Goal: Navigation & Orientation: Find specific page/section

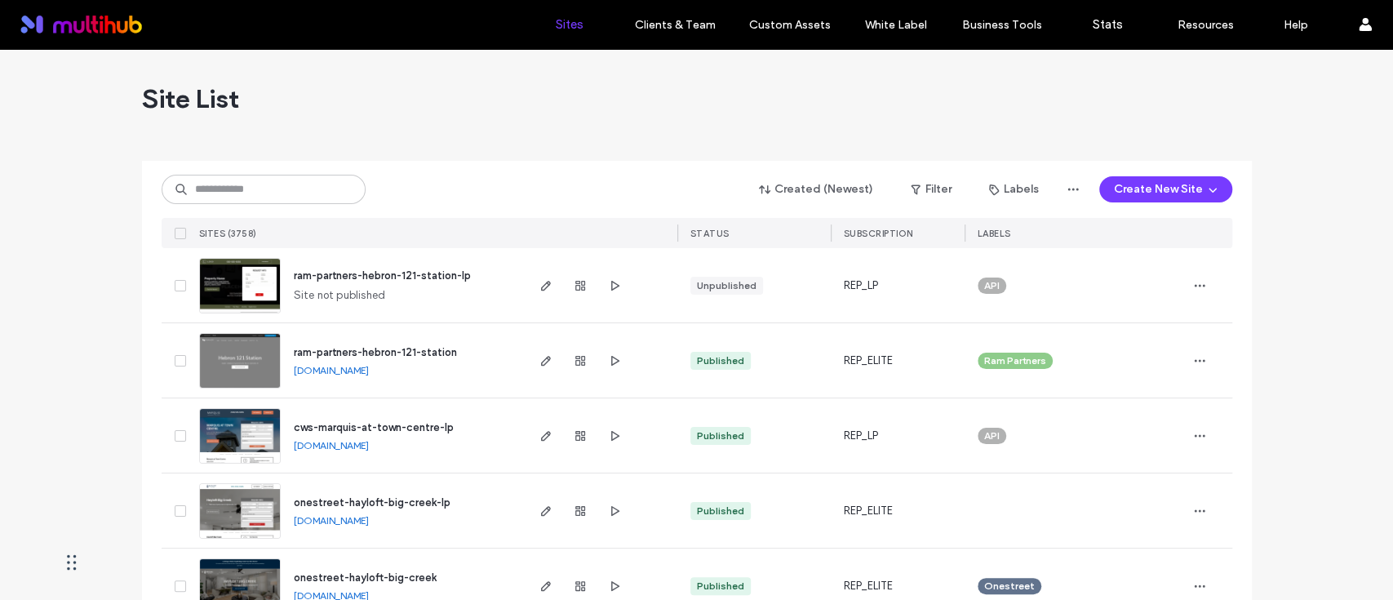
click at [342, 171] on div "Created (Newest) Filter Labels Create New Site SITES (3758) STATUS SUBSCRIPTION…" at bounding box center [697, 204] width 1071 height 87
click at [299, 196] on input at bounding box center [264, 189] width 204 height 29
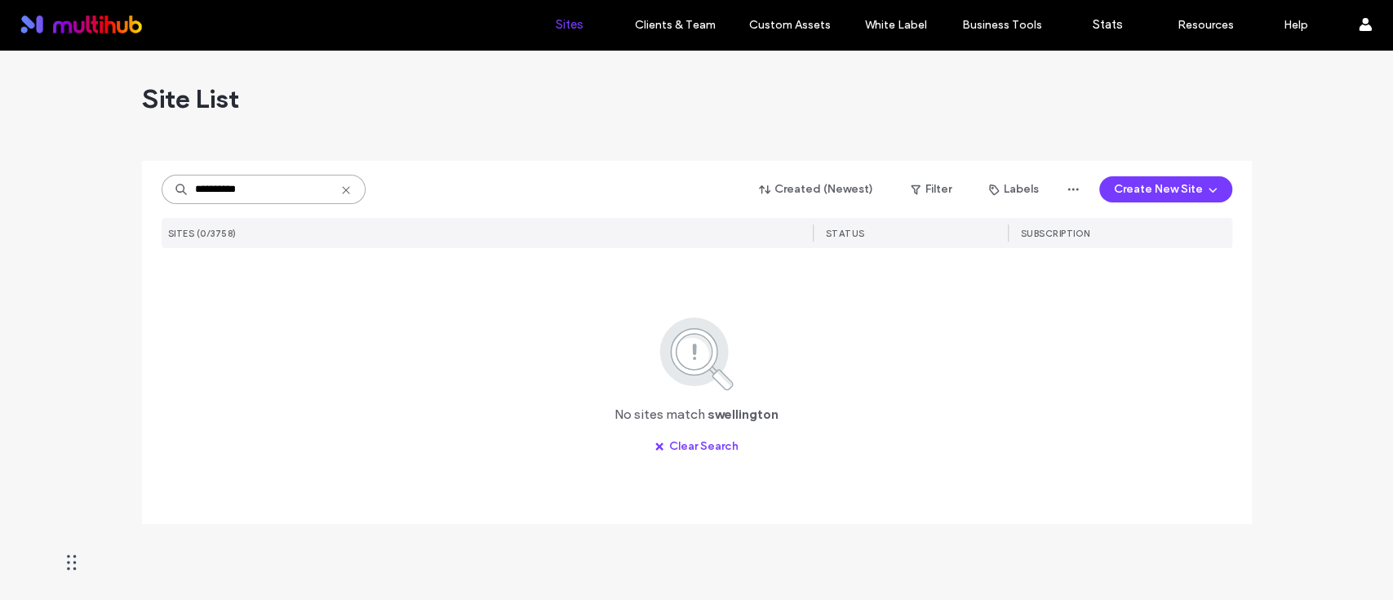
type input "**********"
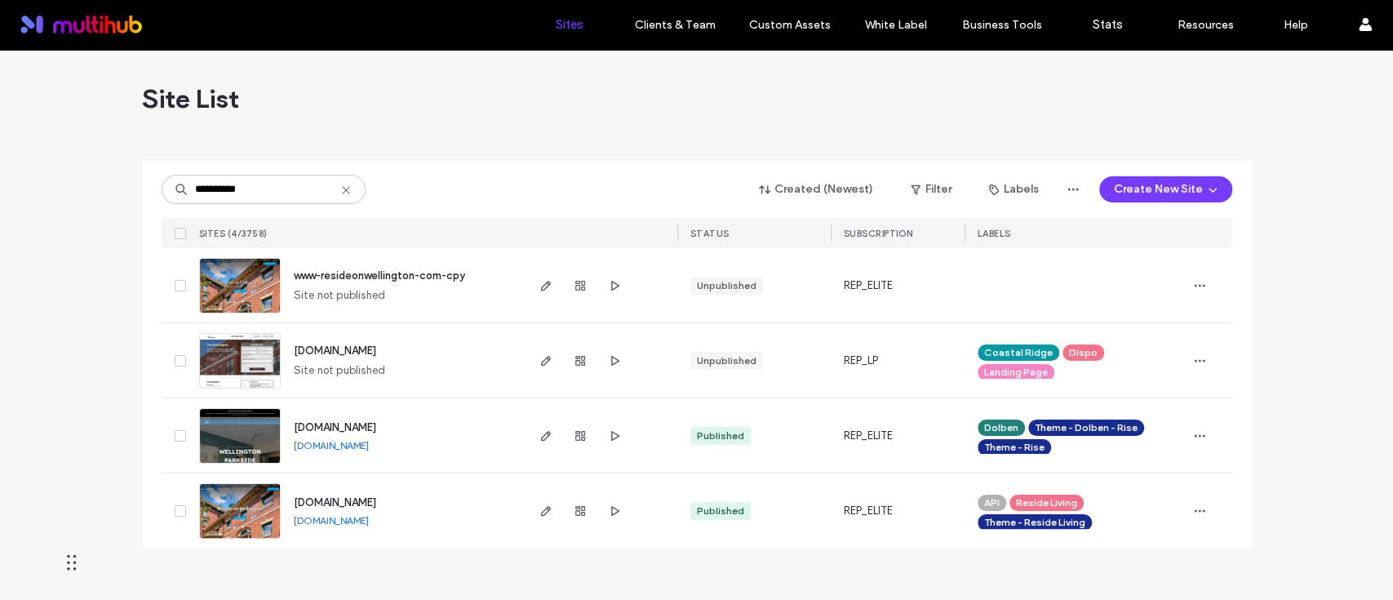
click at [368, 87] on div "Site List" at bounding box center [697, 99] width 1110 height 98
click at [543, 503] on span "button" at bounding box center [546, 511] width 20 height 20
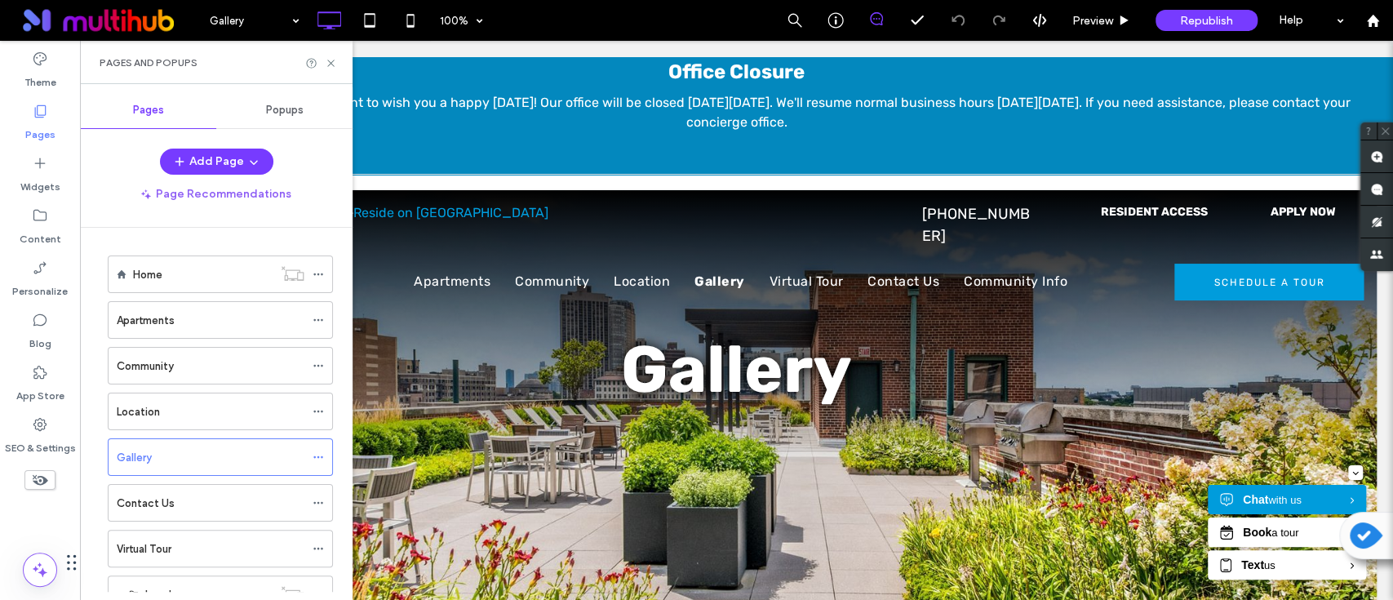
scroll to position [105, 0]
click at [329, 60] on icon at bounding box center [331, 63] width 12 height 12
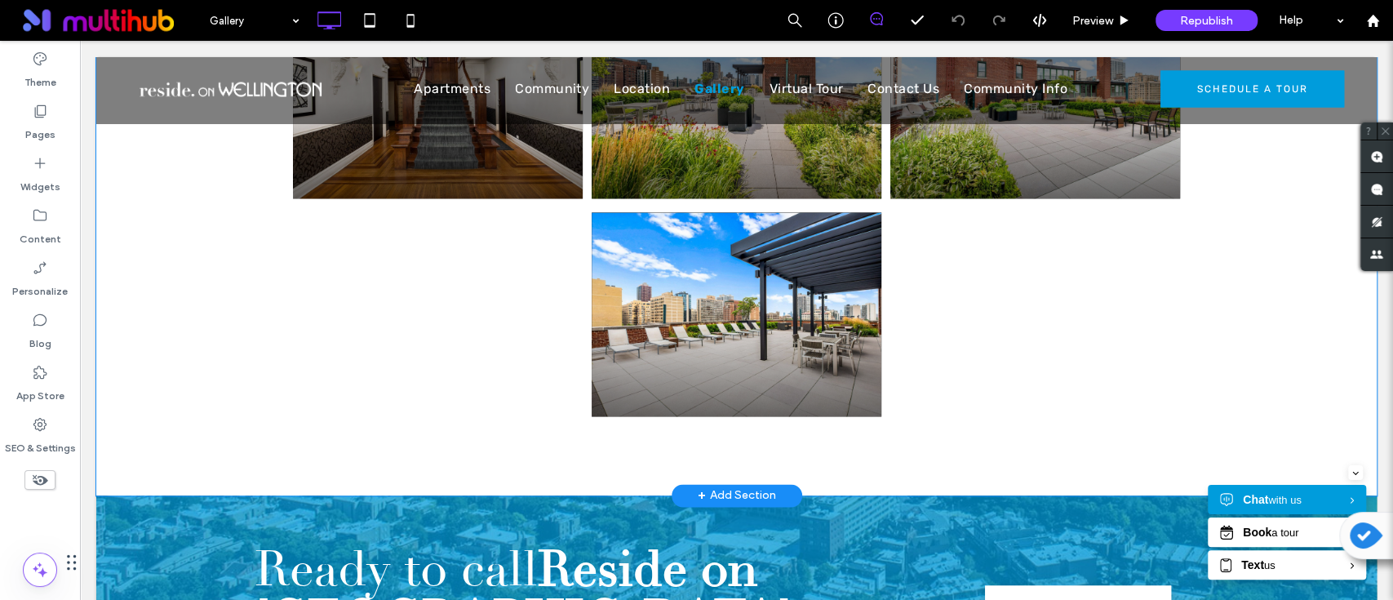
scroll to position [1414, 0]
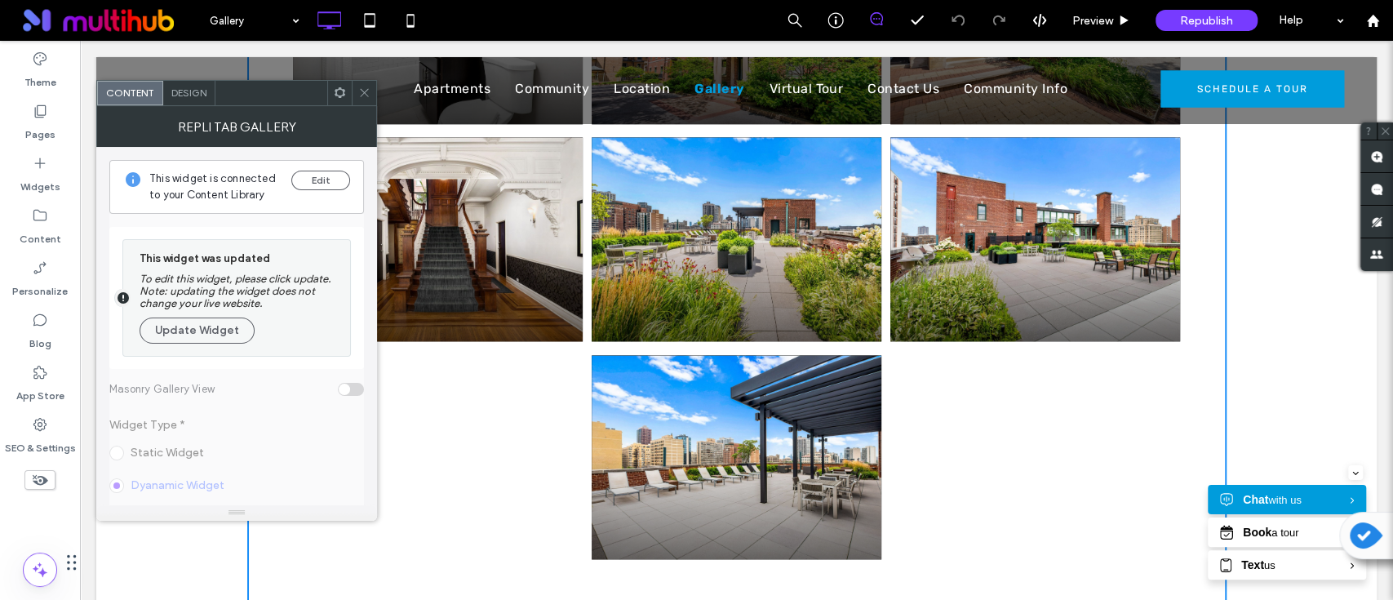
click at [360, 100] on span at bounding box center [364, 93] width 12 height 24
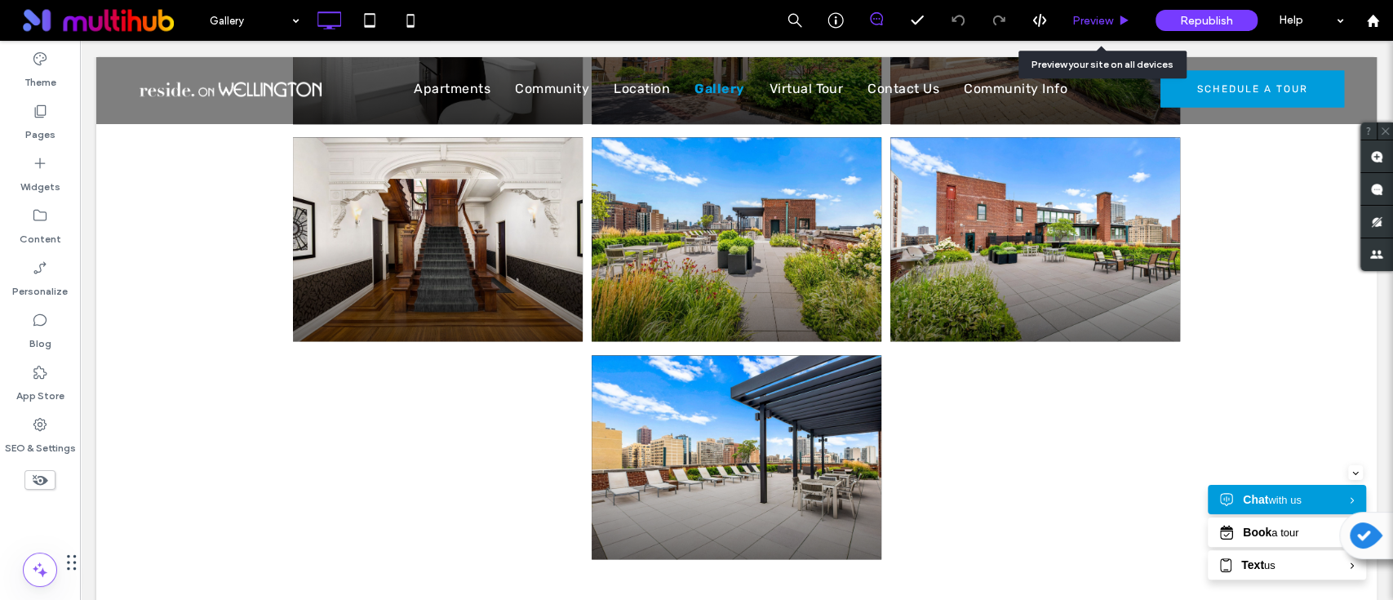
click at [1091, 29] on div "Preview" at bounding box center [1101, 20] width 83 height 41
click at [39, 97] on div "Pages" at bounding box center [40, 122] width 80 height 52
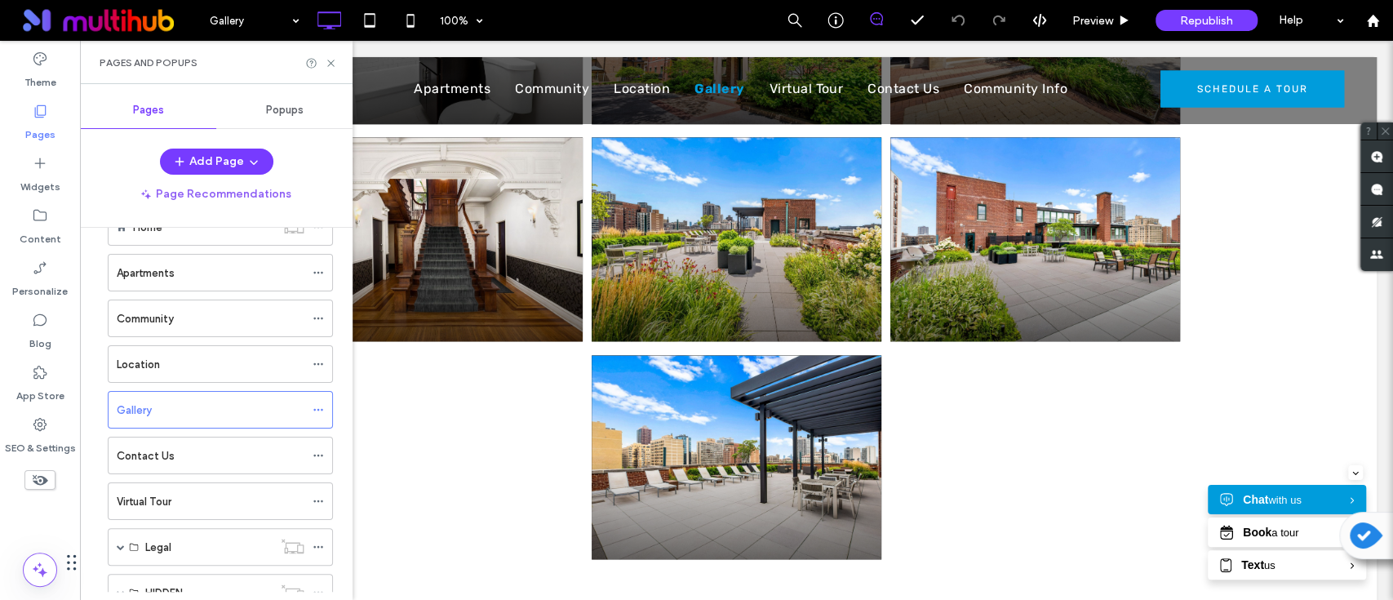
scroll to position [0, 0]
click at [335, 60] on icon at bounding box center [331, 63] width 12 height 12
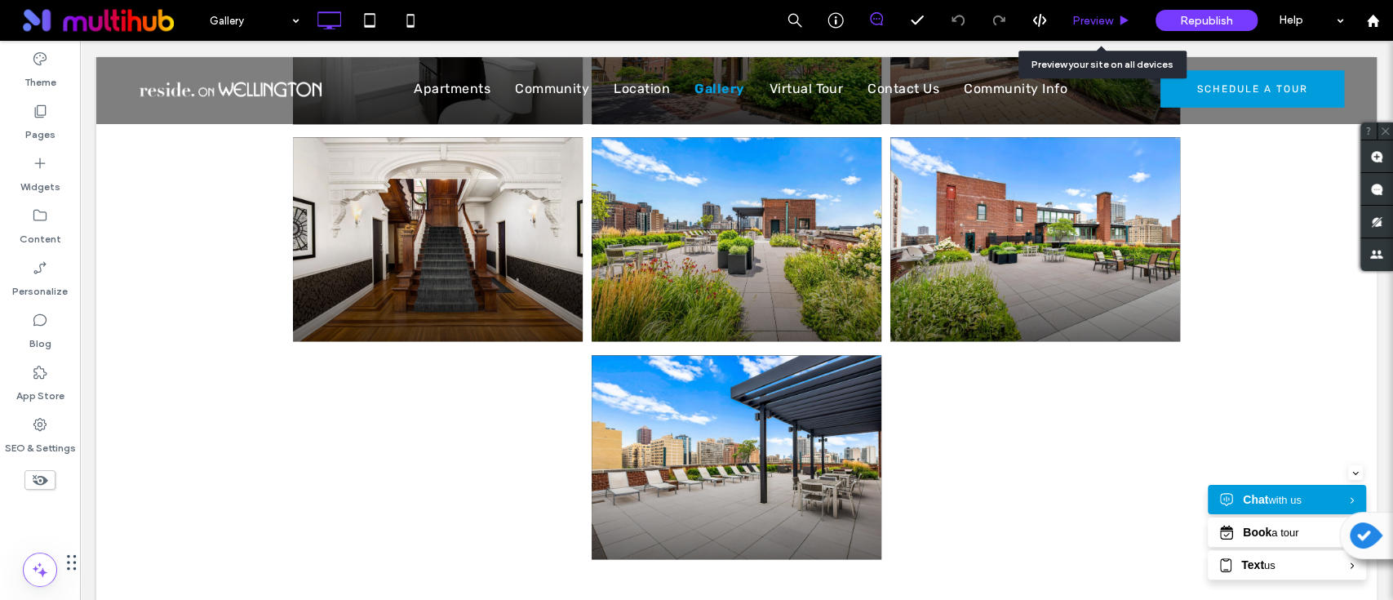
click at [1084, 20] on span "Preview" at bounding box center [1092, 21] width 41 height 14
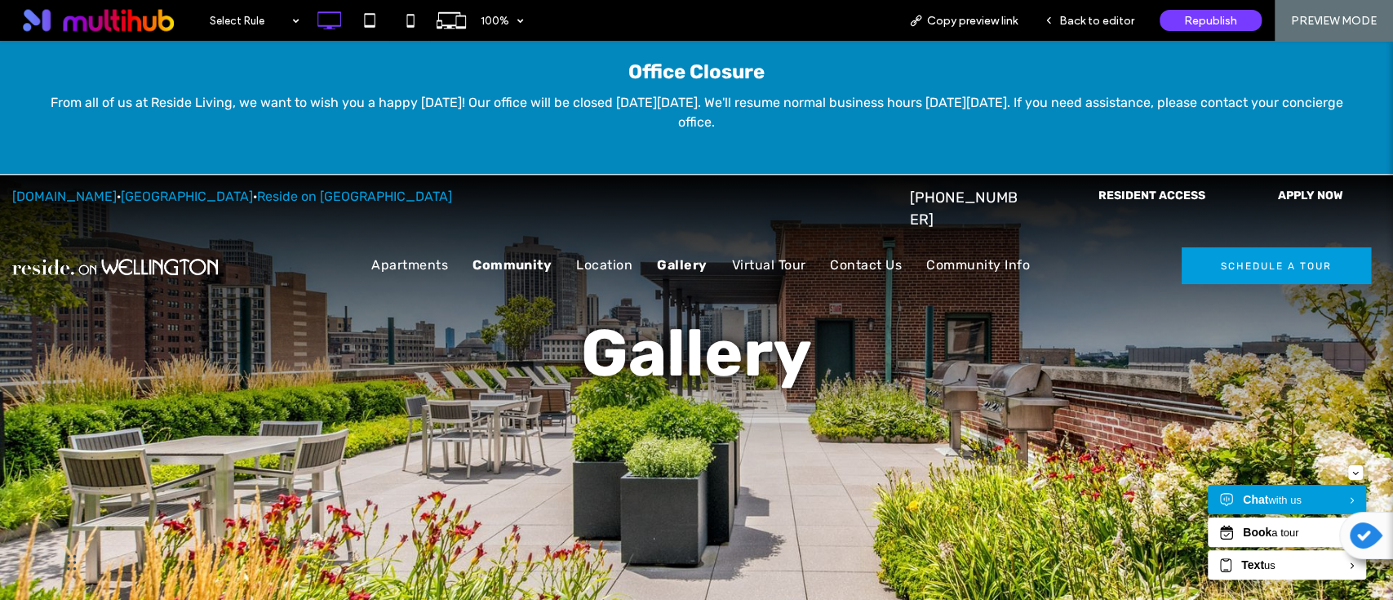
drag, startPoint x: 485, startPoint y: 278, endPoint x: 485, endPoint y: 238, distance: 40.0
click at [485, 255] on span "Community" at bounding box center [511, 265] width 79 height 20
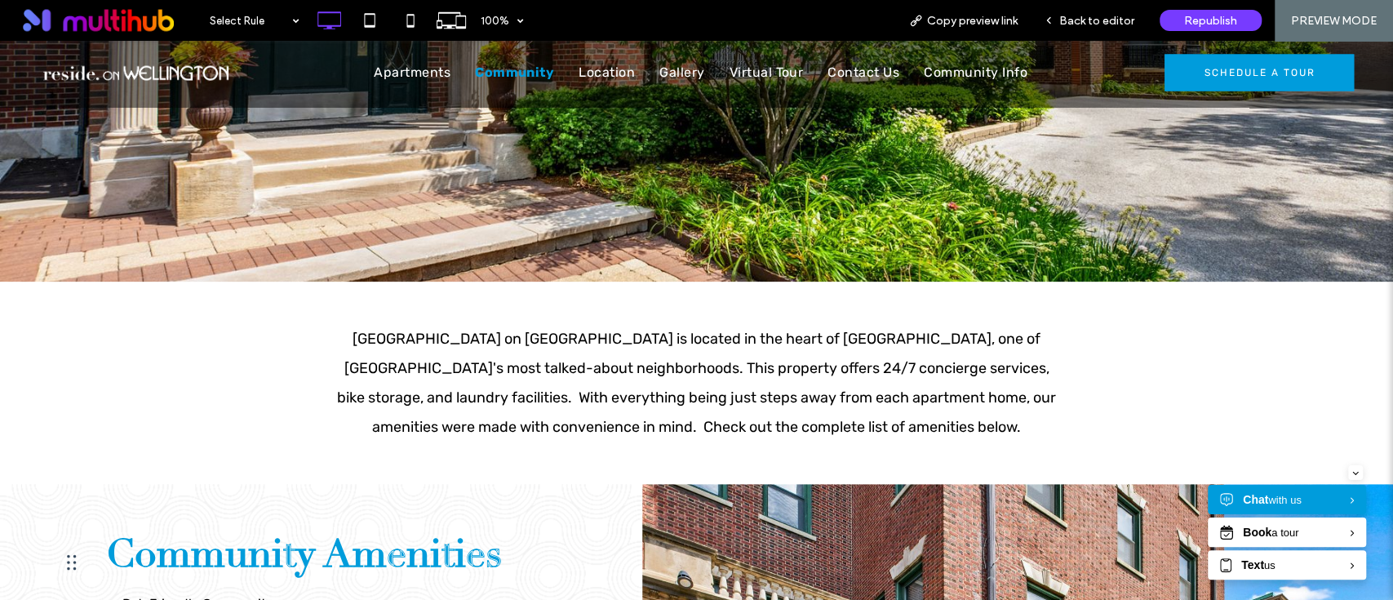
scroll to position [272, 0]
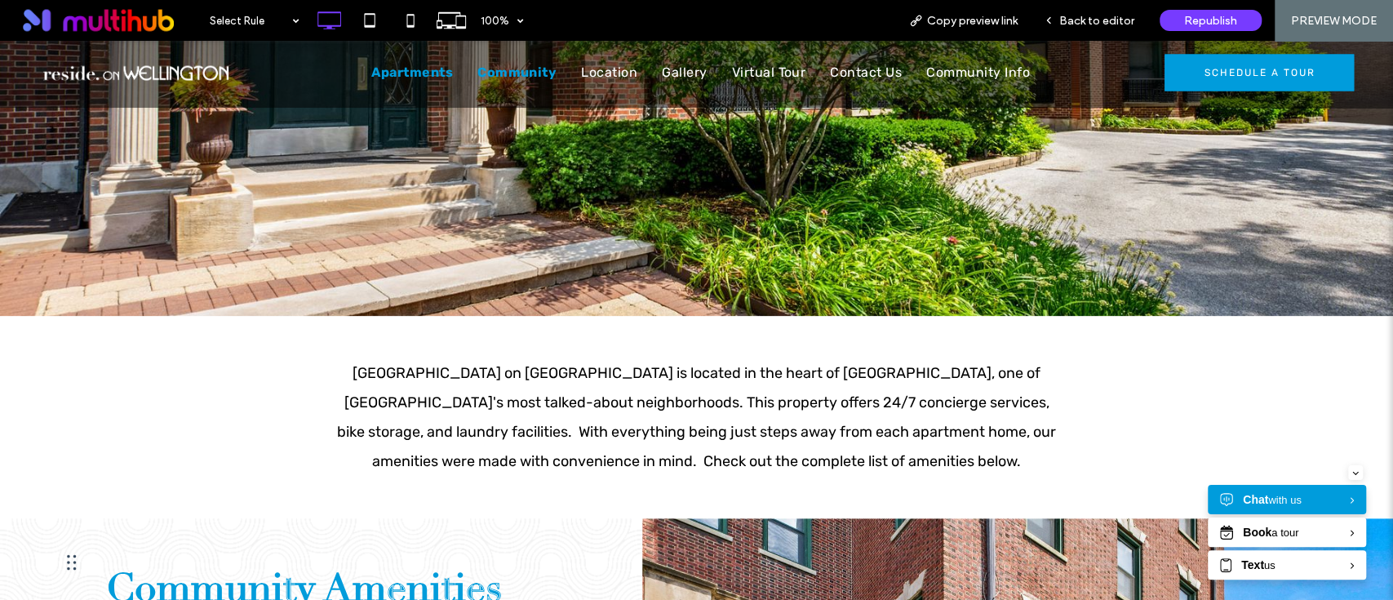
click at [405, 69] on span "Apartments" at bounding box center [412, 73] width 82 height 20
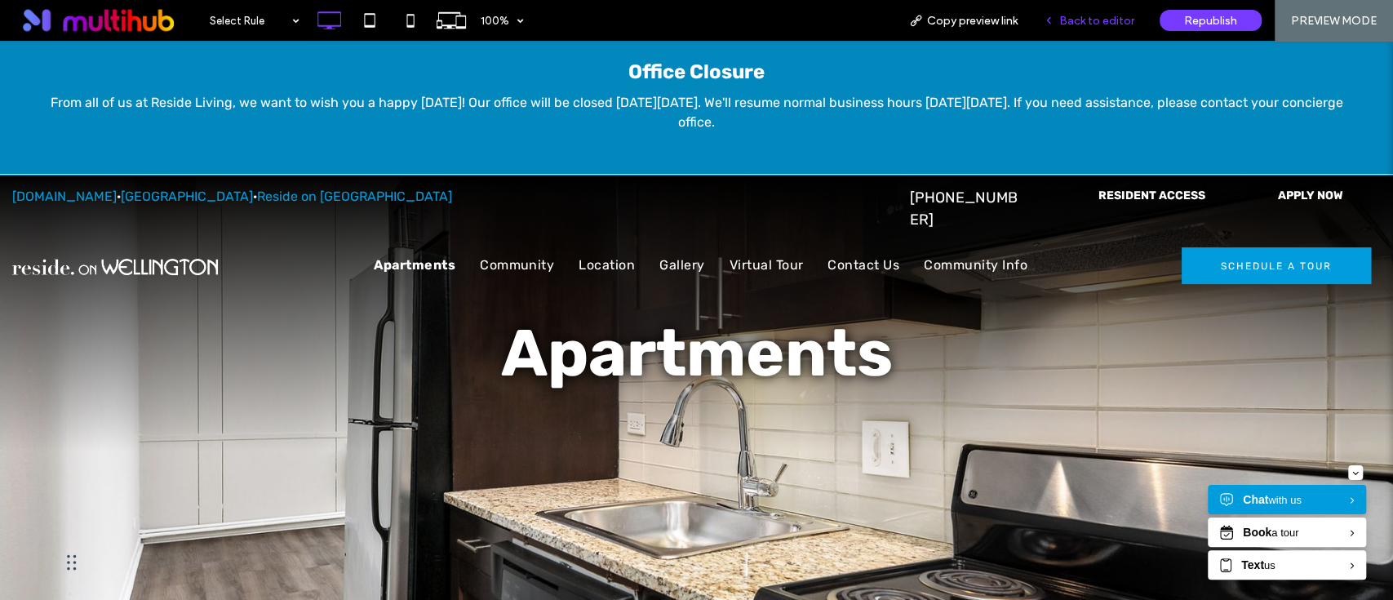
click at [1097, 17] on span "Back to editor" at bounding box center [1096, 21] width 75 height 14
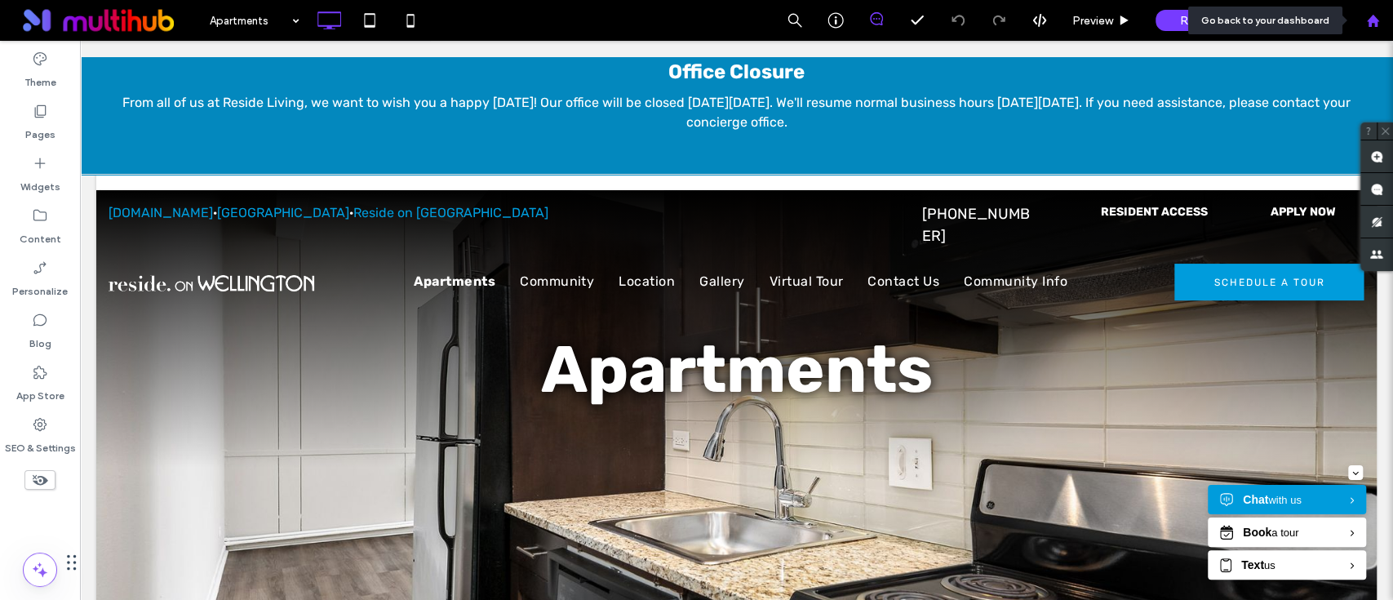
click at [1372, 29] on div at bounding box center [1372, 20] width 41 height 41
